Goal: Transaction & Acquisition: Subscribe to service/newsletter

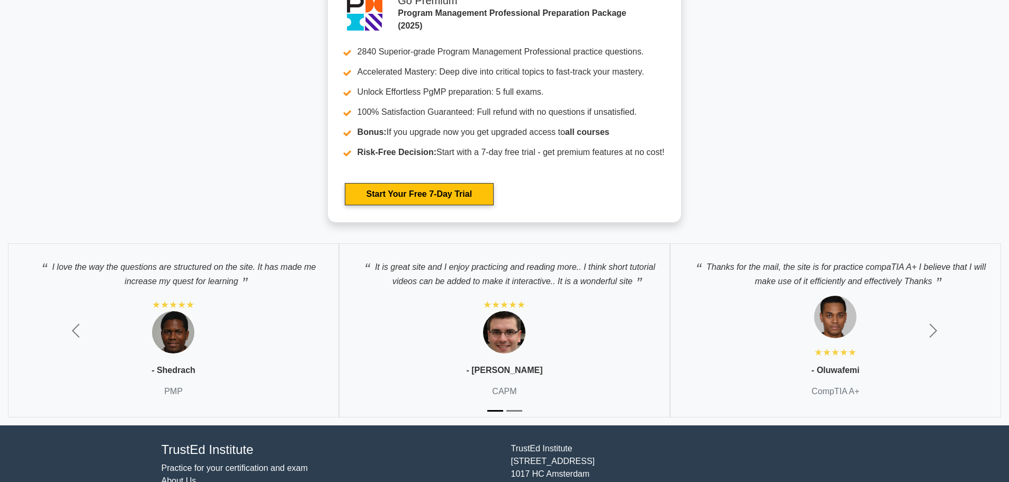
scroll to position [1920, 0]
click at [327, 309] on div "I love the way the questions are structured on the site. It has made me increas…" at bounding box center [173, 330] width 331 height 174
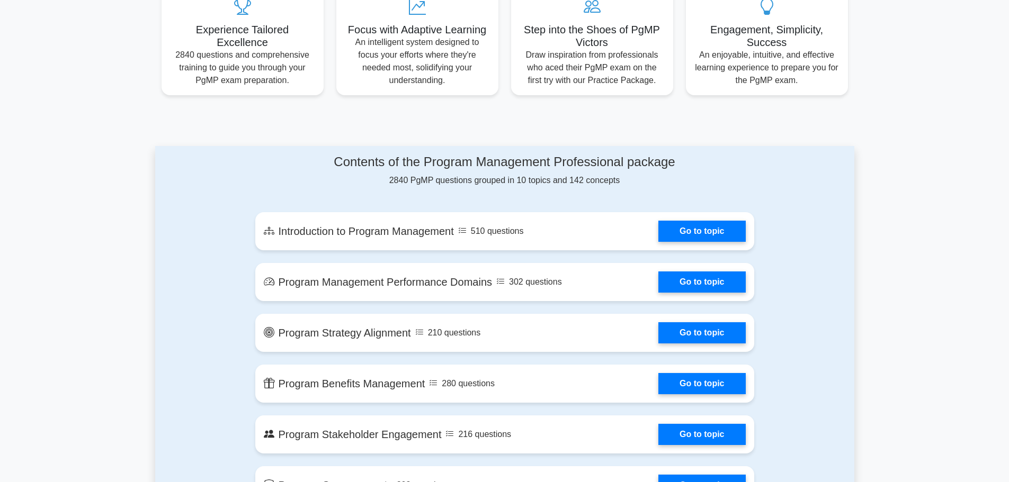
scroll to position [0, 0]
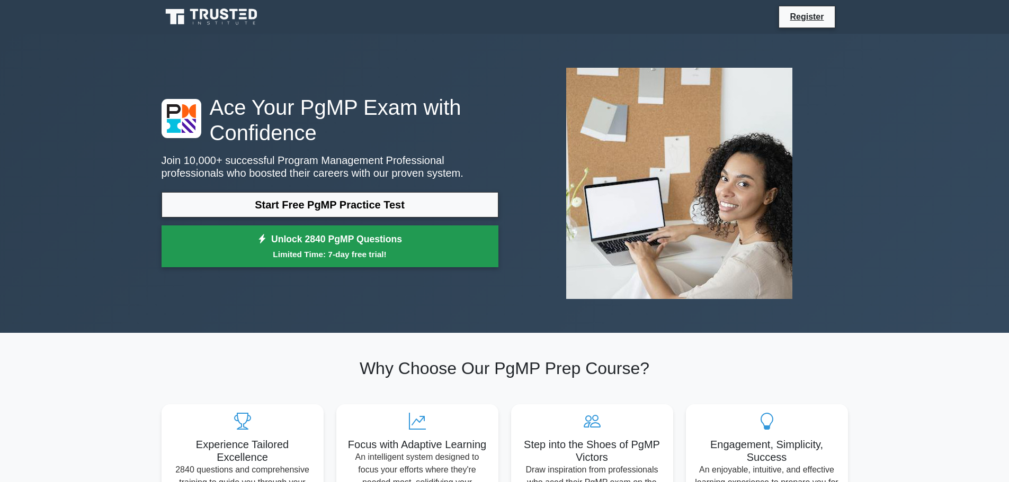
click at [391, 251] on small "Limited Time: 7-day free trial!" at bounding box center [330, 254] width 310 height 12
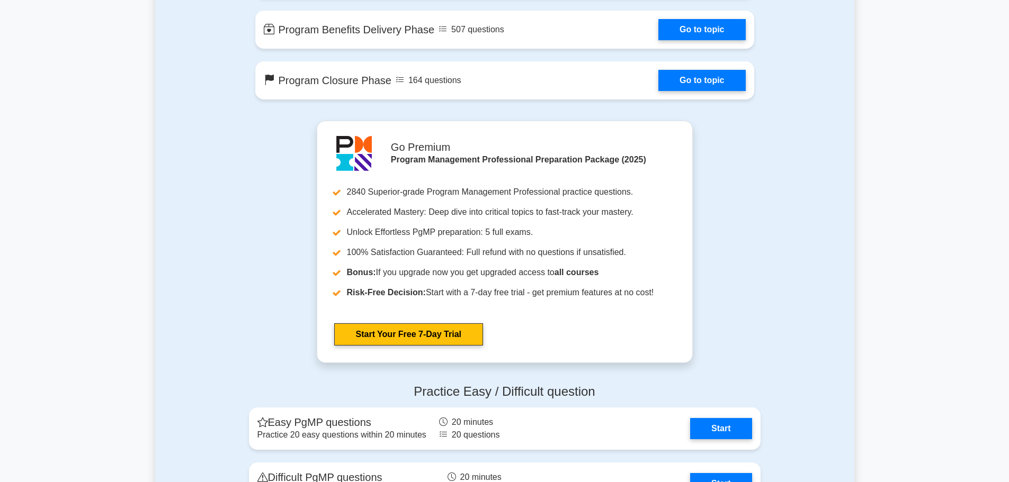
scroll to position [1022, 0]
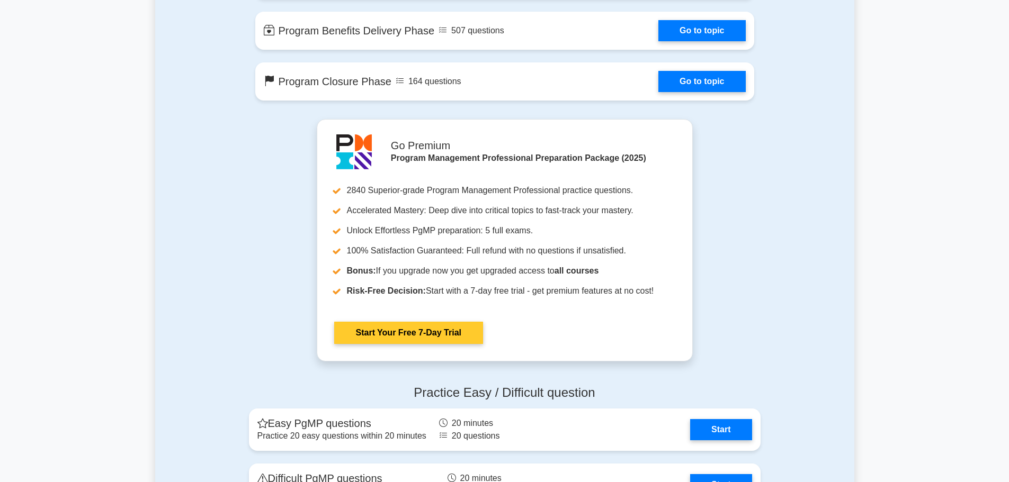
click at [483, 322] on link "Start Your Free 7-Day Trial" at bounding box center [408, 333] width 149 height 22
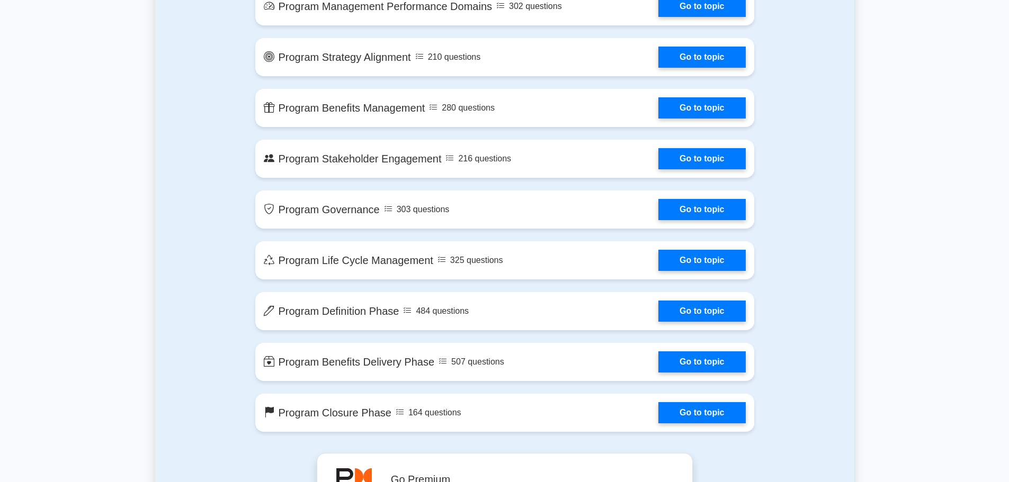
scroll to position [456, 0]
